Goal: Browse casually: Explore the website without a specific task or goal

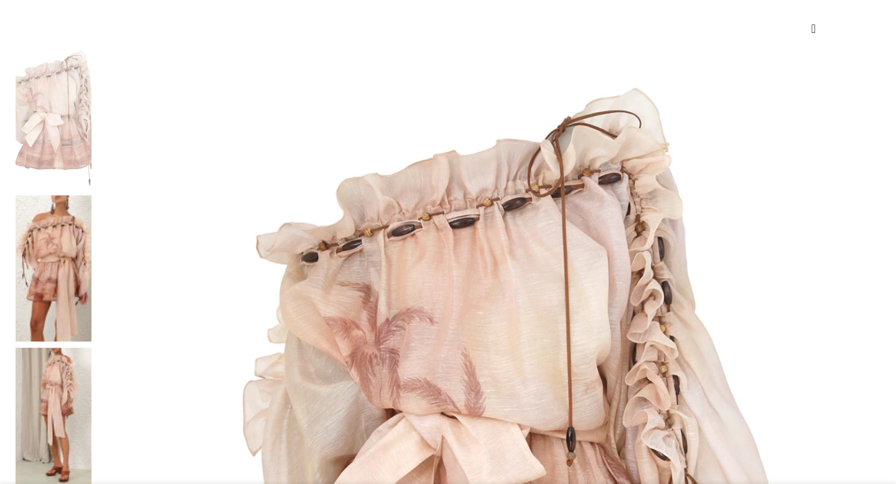
click at [91, 348] on img at bounding box center [54, 421] width 76 height 147
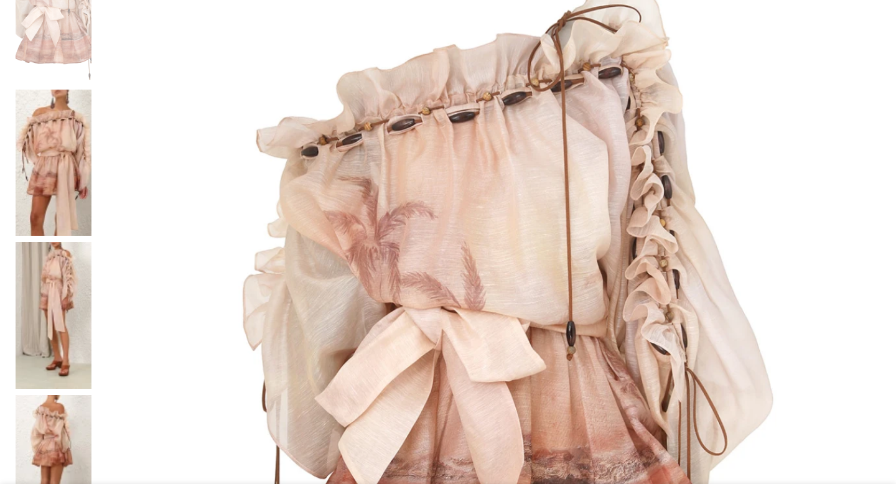
scroll to position [353, 0]
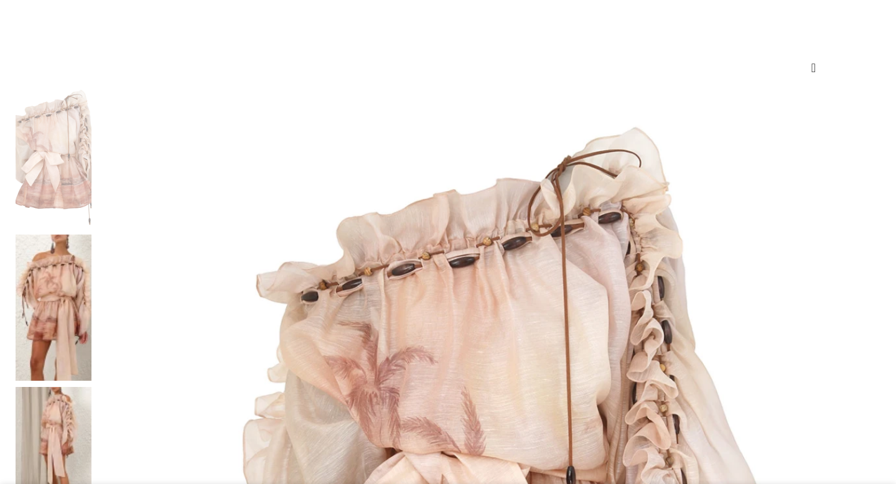
scroll to position [128, 0]
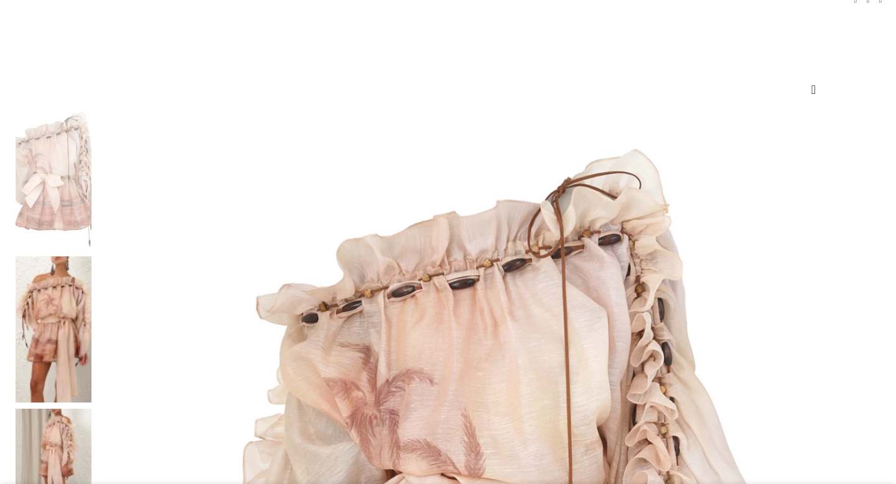
click at [91, 145] on img at bounding box center [54, 176] width 76 height 147
click at [91, 256] on img at bounding box center [54, 329] width 76 height 147
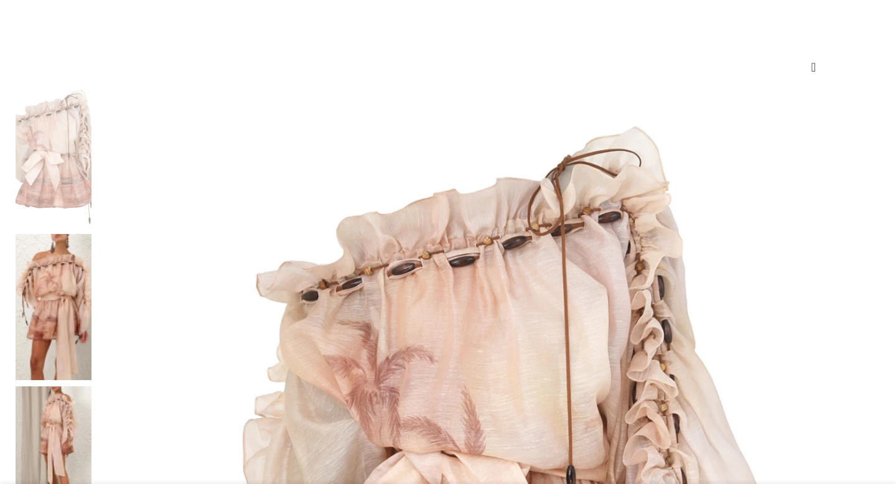
scroll to position [190, 0]
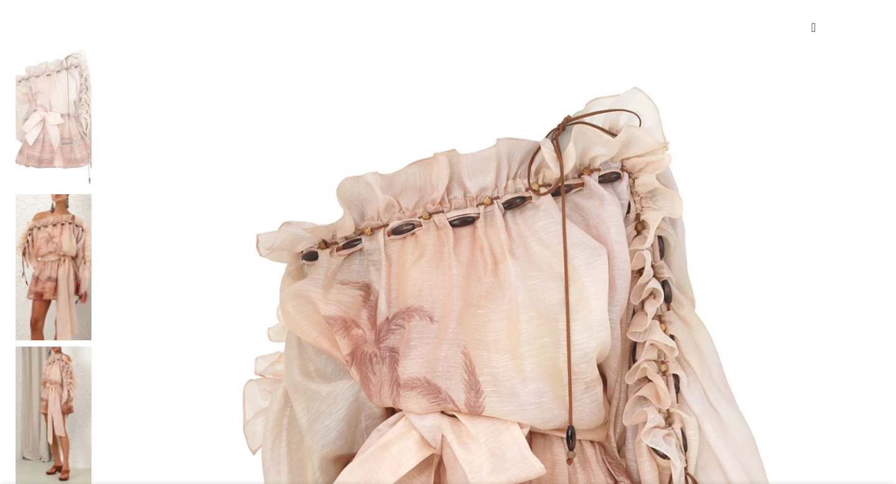
click at [91, 194] on img at bounding box center [54, 267] width 76 height 147
click at [91, 347] on img at bounding box center [54, 420] width 76 height 147
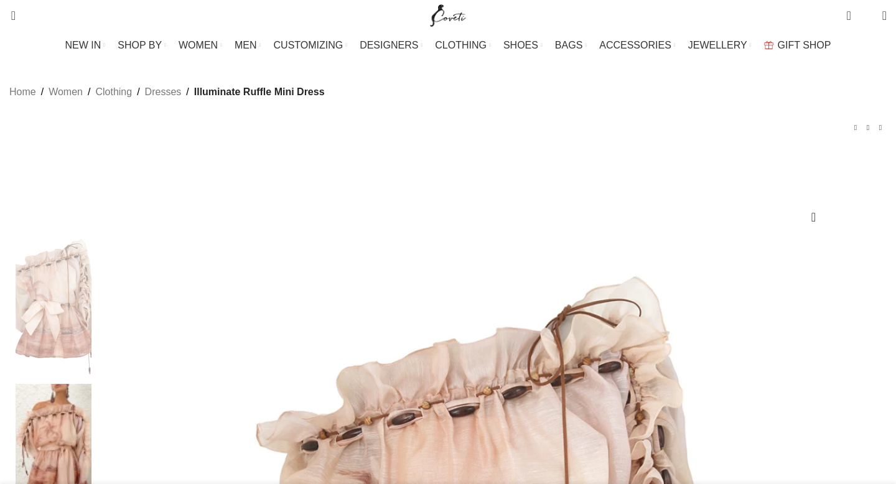
scroll to position [159, 0]
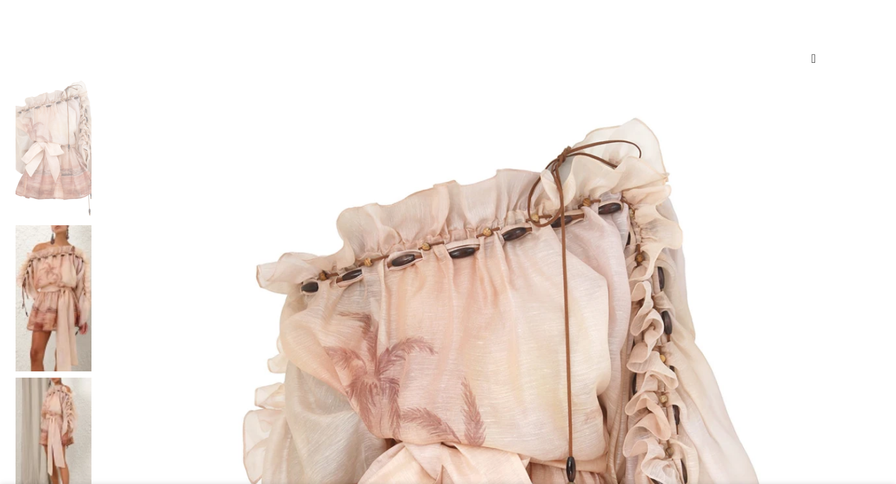
click at [91, 225] on img at bounding box center [54, 298] width 76 height 147
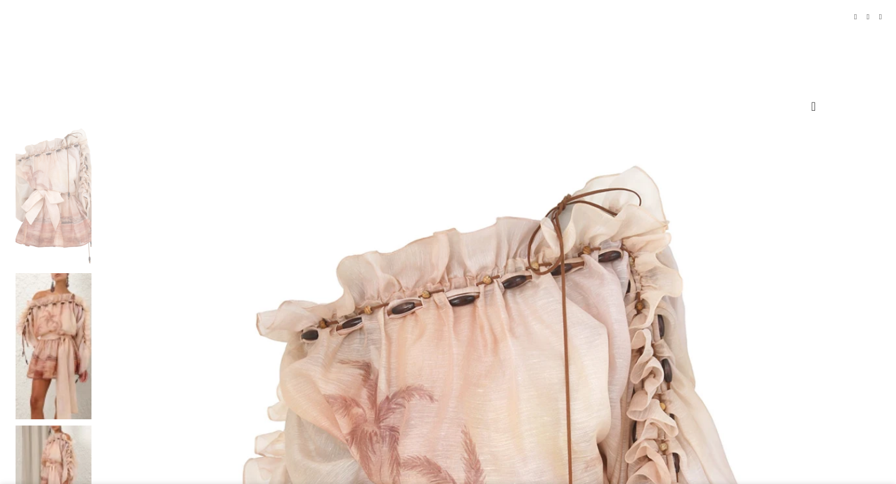
scroll to position [119, 0]
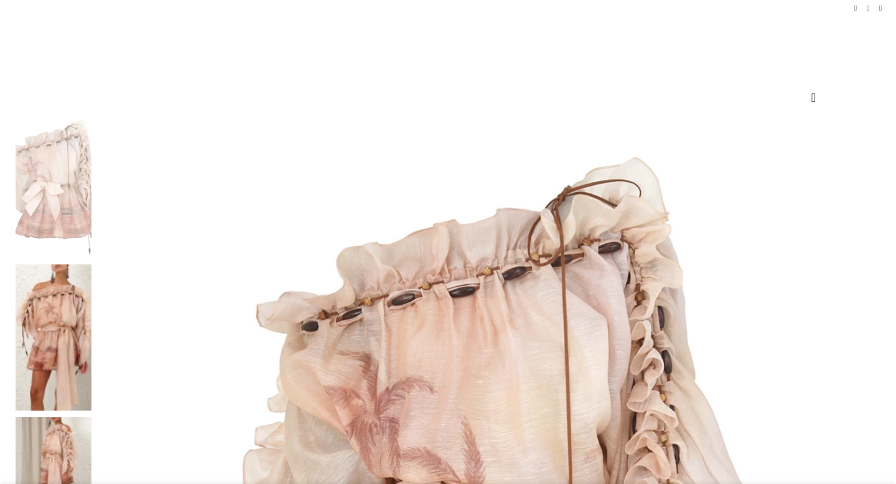
click at [91, 264] on img at bounding box center [54, 337] width 76 height 147
click at [91, 417] on img at bounding box center [54, 490] width 76 height 147
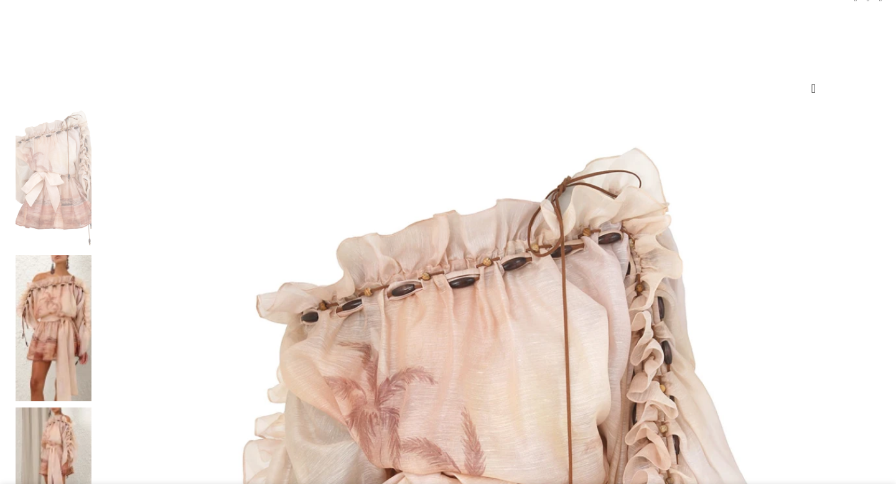
scroll to position [131, 0]
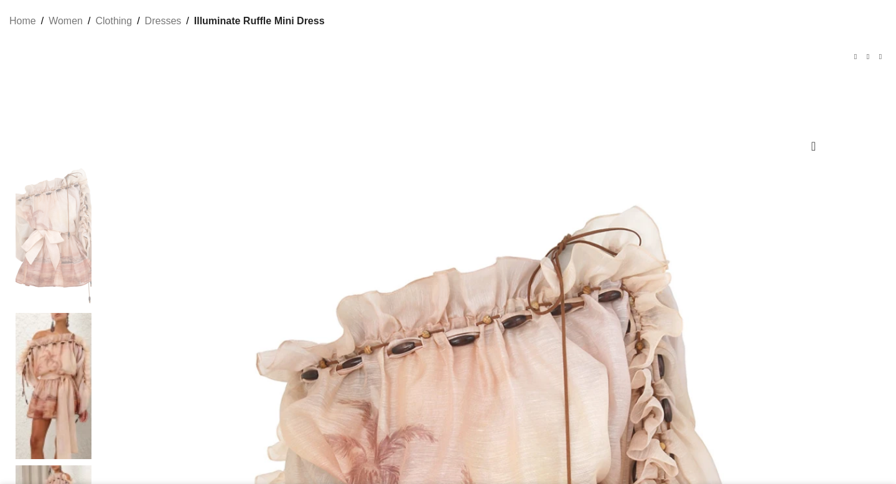
scroll to position [0, 0]
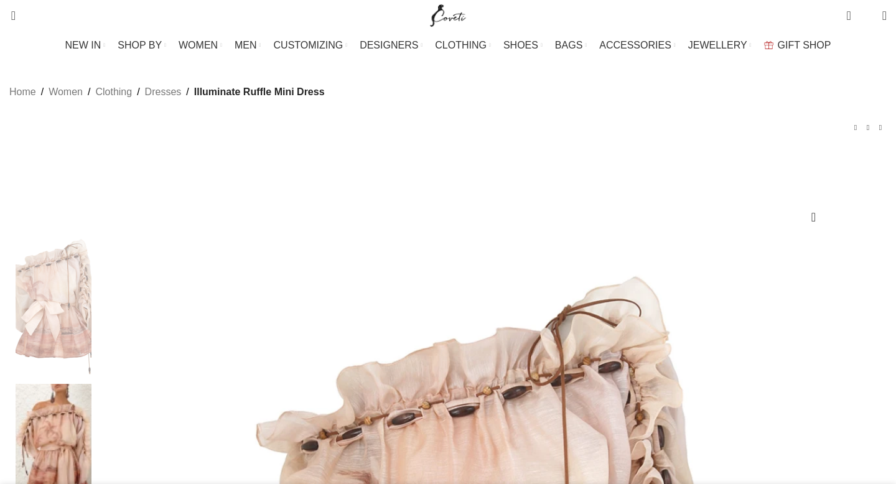
scroll to position [176, 0]
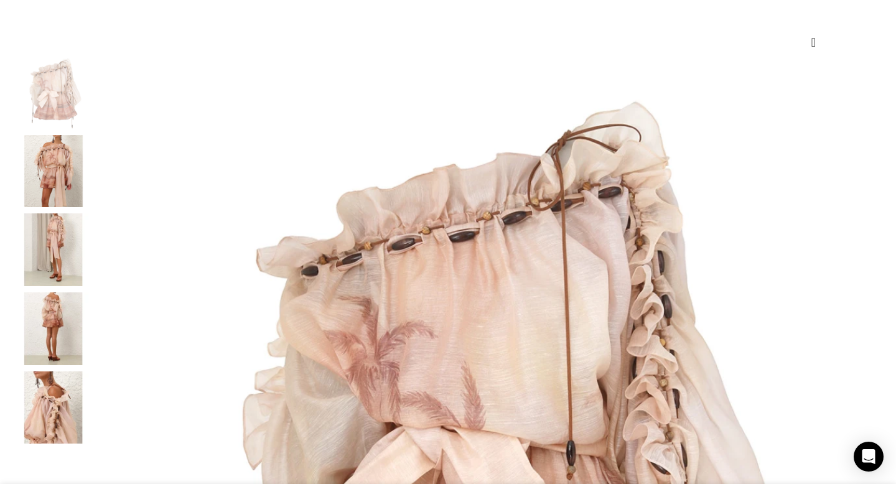
click at [91, 169] on img at bounding box center [54, 171] width 76 height 73
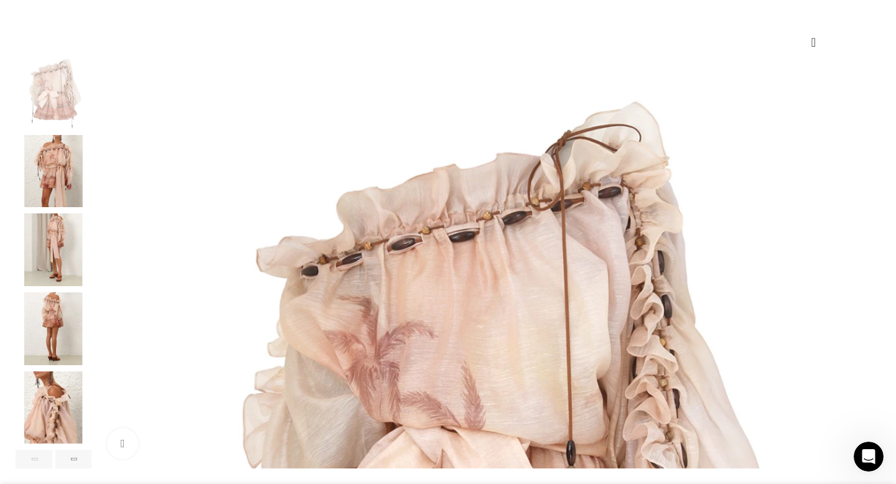
scroll to position [0, 131]
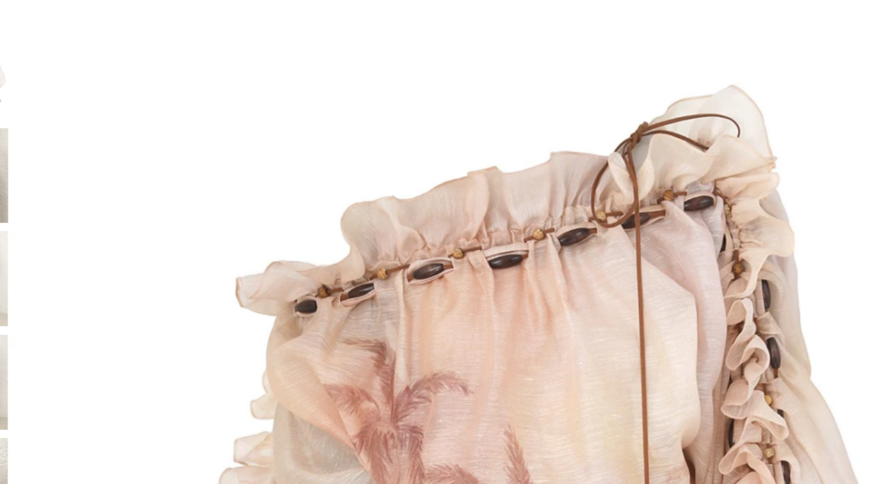
click at [91, 261] on img "3 / 8" at bounding box center [54, 249] width 76 height 73
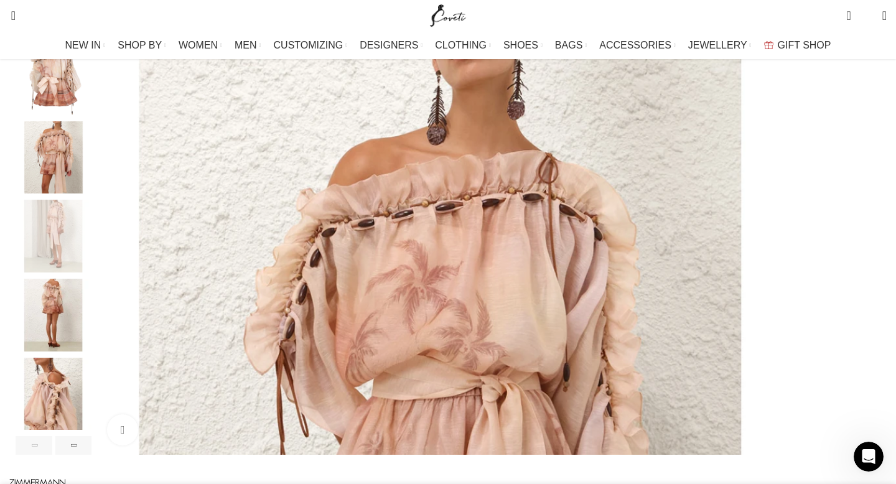
scroll to position [190, 0]
click at [91, 340] on img "4 / 8" at bounding box center [54, 314] width 76 height 73
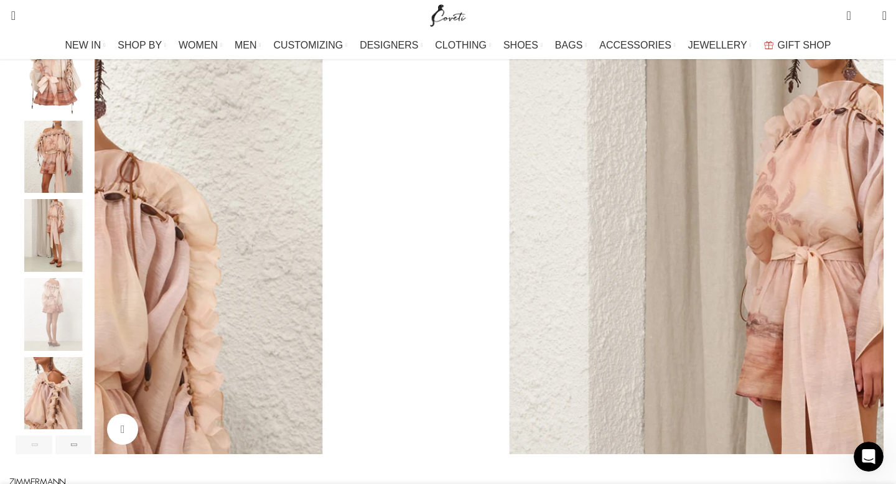
click at [91, 430] on img "5 / 8" at bounding box center [54, 393] width 76 height 73
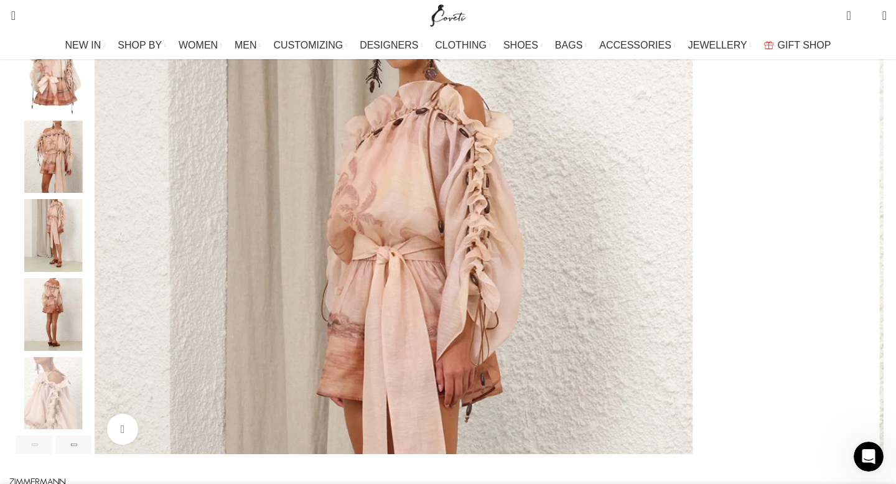
scroll to position [0, 393]
click at [91, 180] on img "2 / 8" at bounding box center [54, 157] width 76 height 73
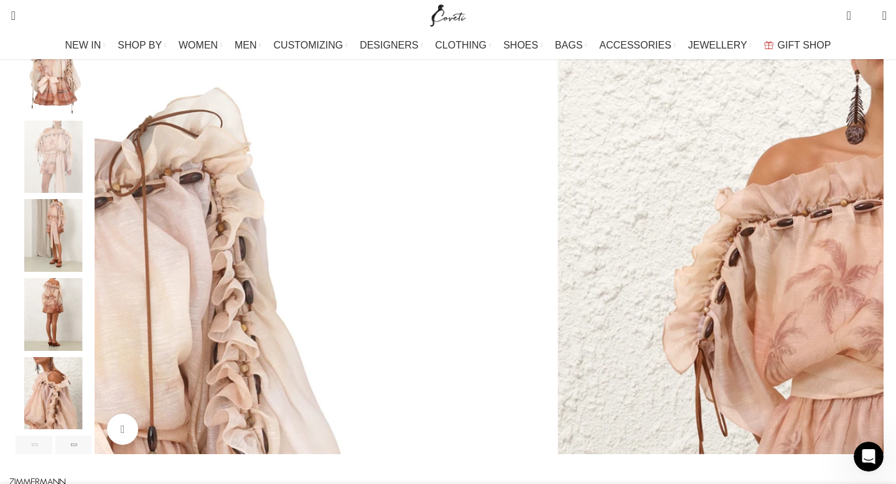
scroll to position [0, 916]
click at [91, 252] on img "3 / 8" at bounding box center [54, 235] width 76 height 73
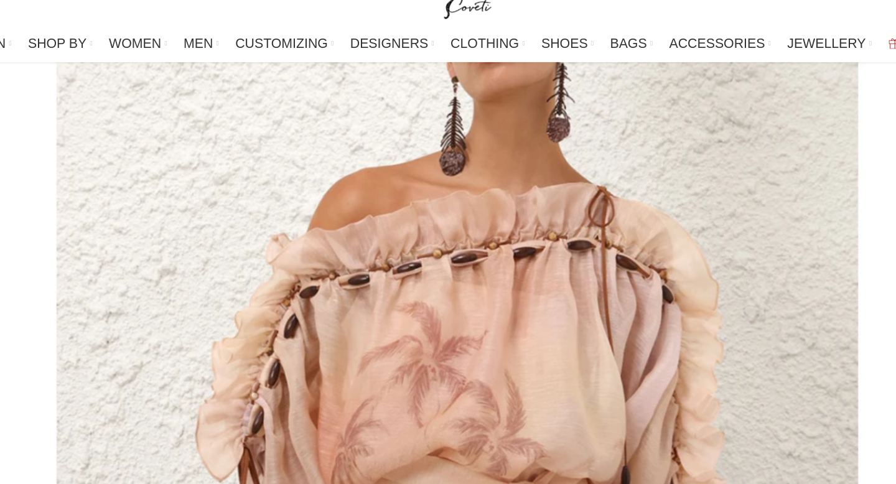
scroll to position [0, 1964]
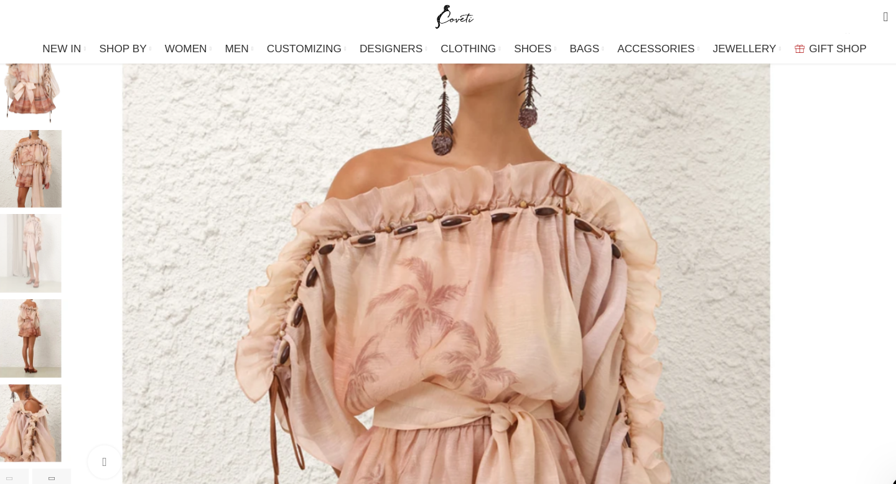
click at [91, 154] on img "2 / 8" at bounding box center [54, 157] width 76 height 73
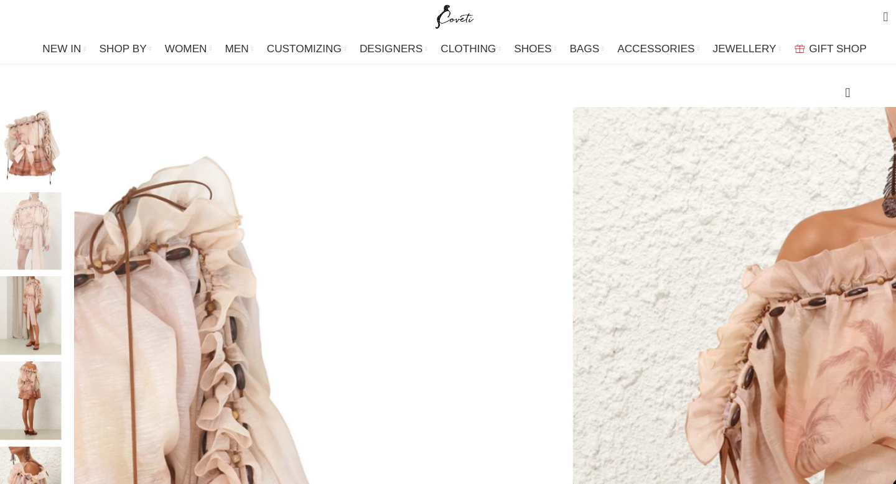
scroll to position [0, 1702]
